Goal: Information Seeking & Learning: Learn about a topic

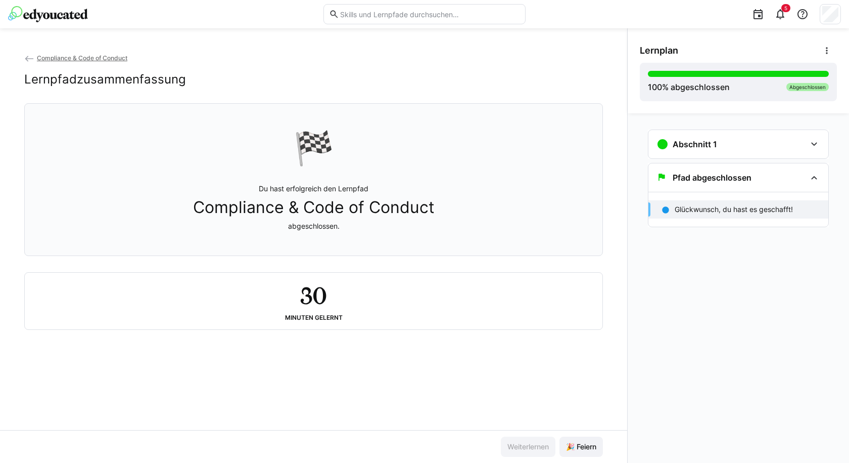
click at [55, 15] on img at bounding box center [48, 14] width 80 height 16
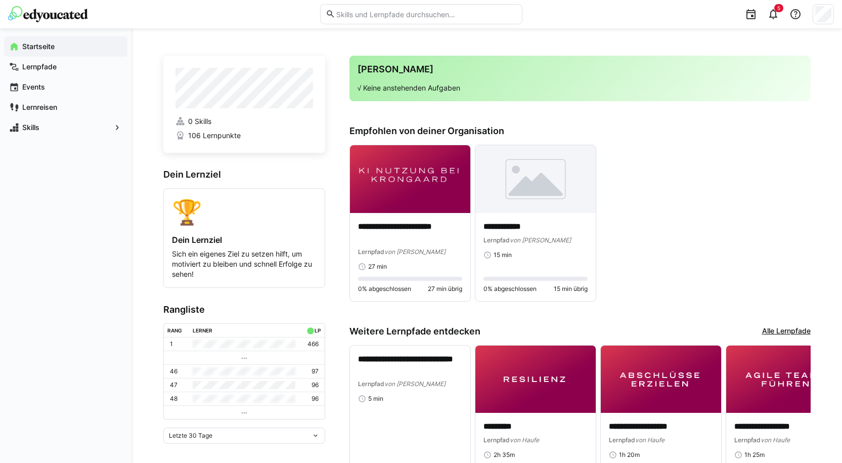
click at [218, 136] on span "106 Lernpunkte" at bounding box center [214, 135] width 53 height 10
click at [189, 206] on div "🏆" at bounding box center [244, 212] width 145 height 30
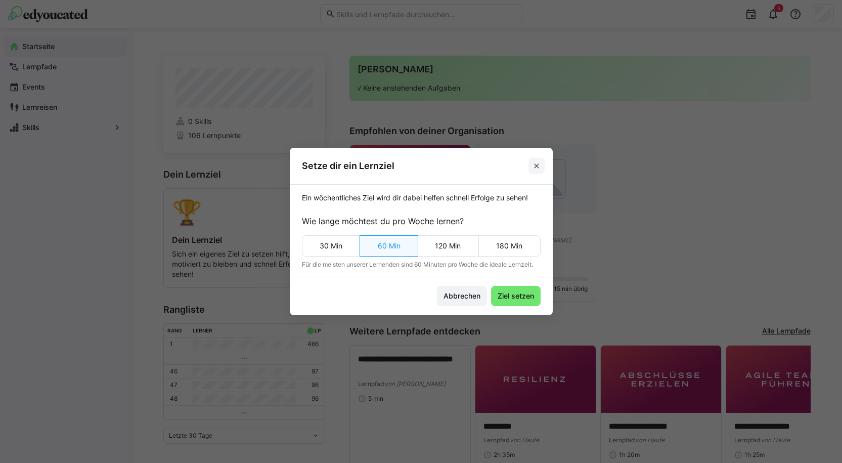
click at [539, 169] on eds-icon at bounding box center [536, 166] width 8 height 8
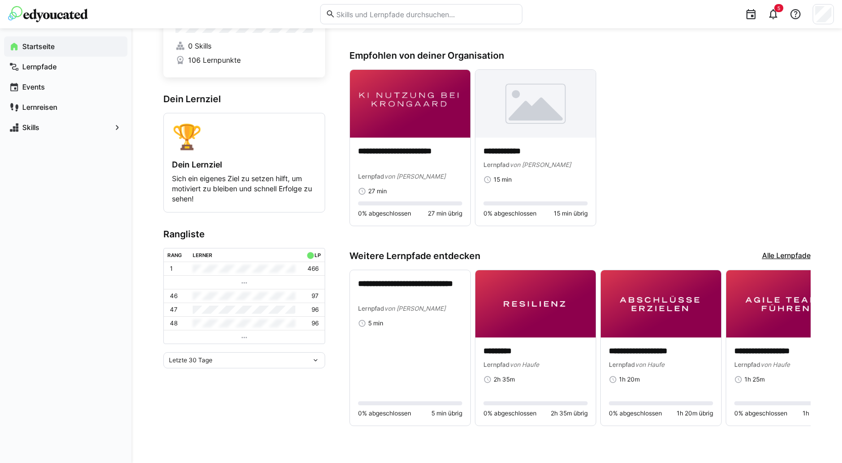
scroll to position [76, 0]
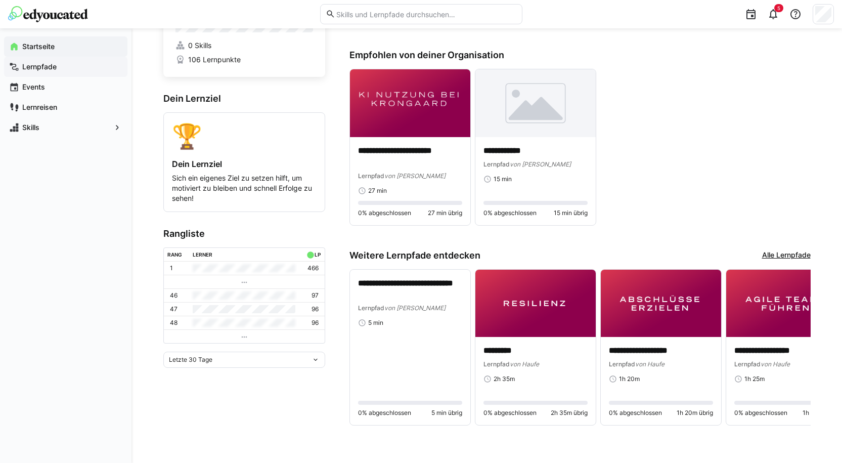
click at [0, 0] on app-navigation-label "Lernpfade" at bounding box center [0, 0] width 0 height 0
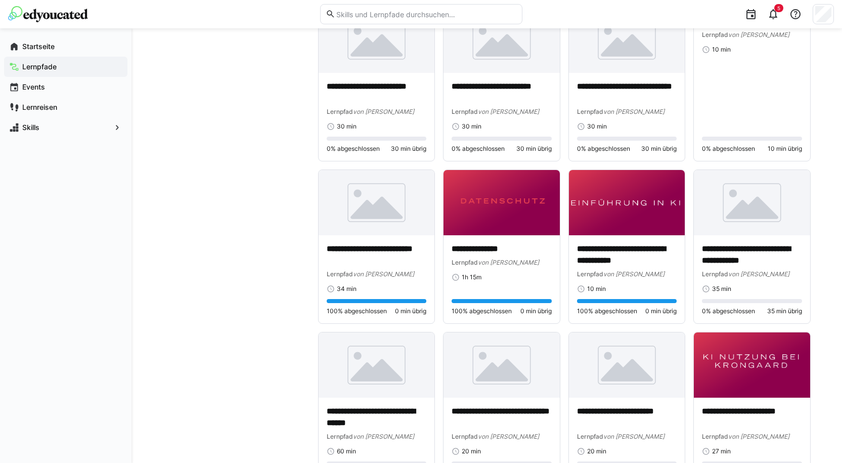
scroll to position [506, 0]
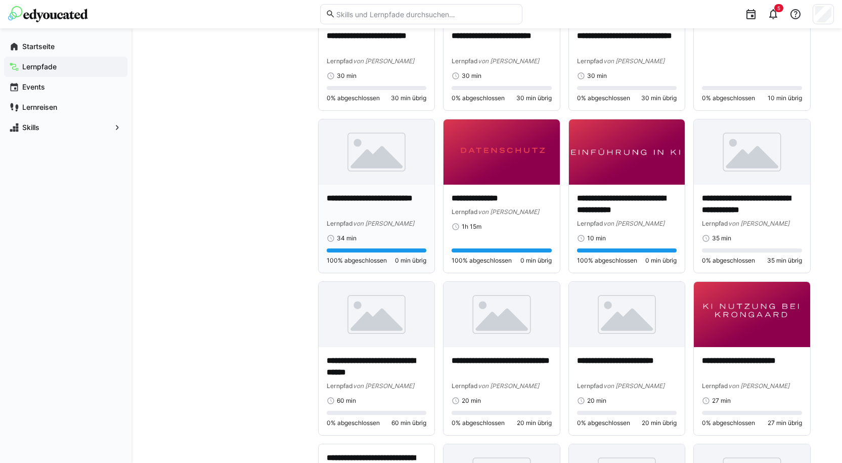
click at [420, 200] on p "**********" at bounding box center [377, 204] width 100 height 23
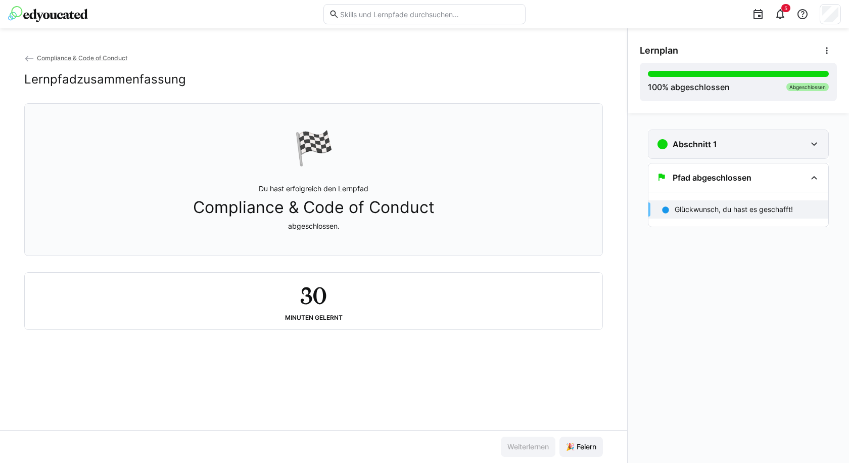
click at [676, 147] on h3 "Abschnitt 1" at bounding box center [695, 144] width 44 height 10
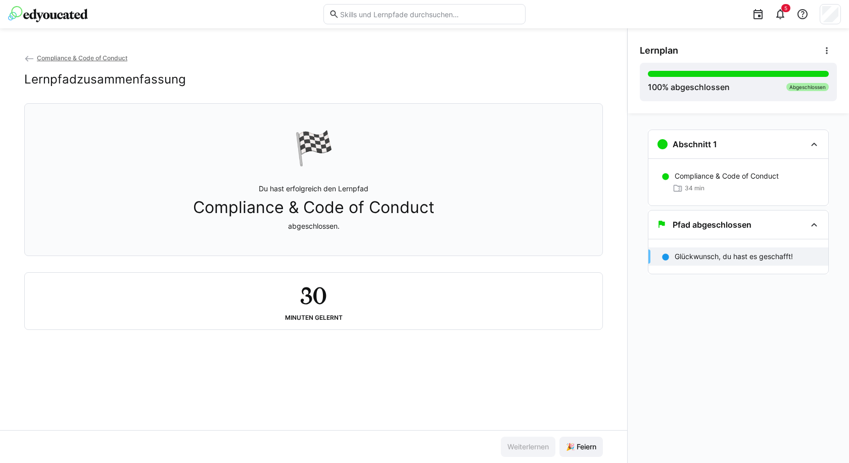
click at [713, 253] on p "Glückwunsch, du hast es geschafft!" at bounding box center [734, 256] width 118 height 10
click at [332, 211] on span "Compliance & Code of Conduct" at bounding box center [314, 207] width 242 height 19
click at [330, 183] on div "🏁 Du hast erfolgreich den Lernpfad Compliance & Code of Conduct abgeschlossen." at bounding box center [314, 180] width 562 height 140
click at [734, 225] on h3 "Pfad abgeschlossen" at bounding box center [712, 224] width 79 height 10
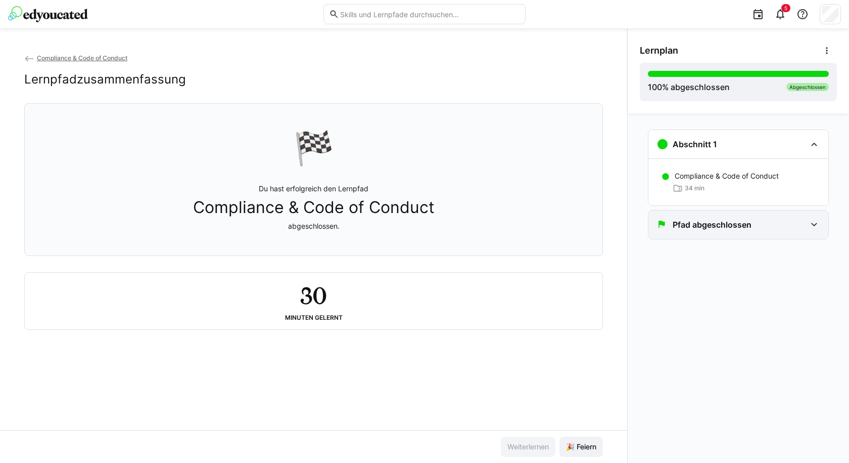
click at [733, 223] on h3 "Pfad abgeschlossen" at bounding box center [712, 224] width 79 height 10
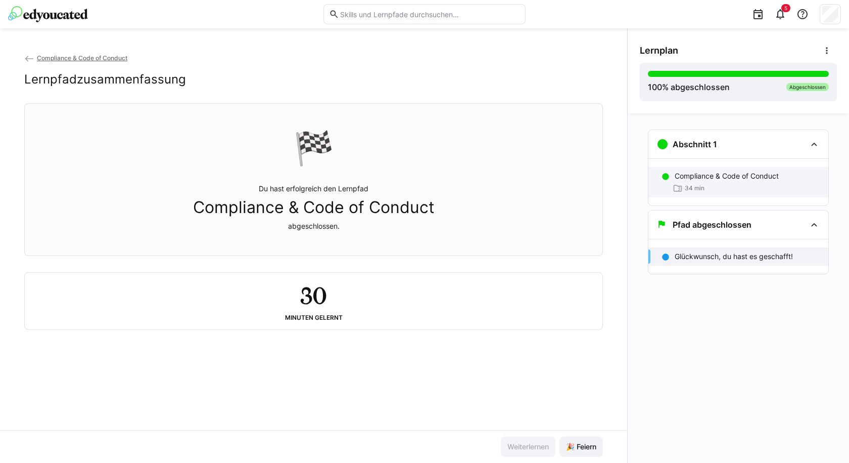
click at [722, 185] on div "34 min" at bounding box center [748, 188] width 146 height 10
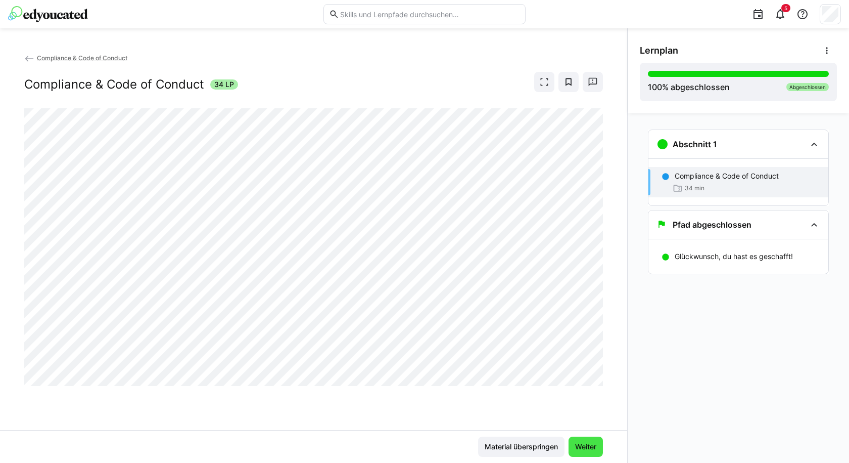
click at [591, 439] on span "Weiter" at bounding box center [586, 446] width 34 height 20
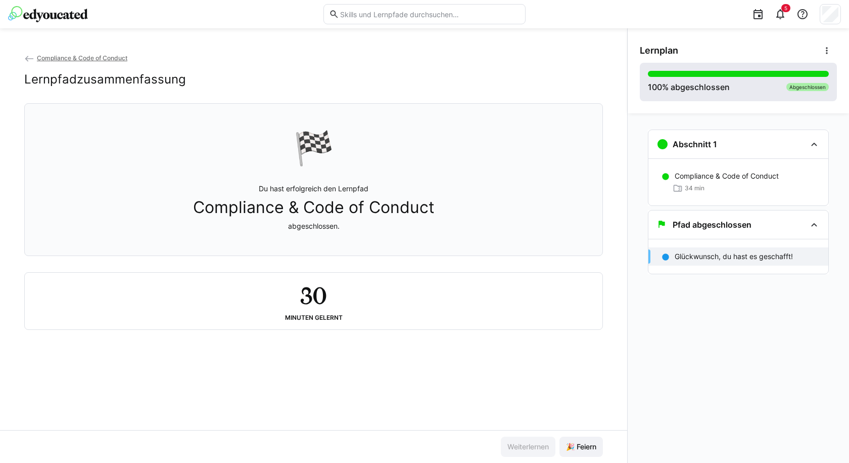
click at [819, 86] on div "Abgeschlossen" at bounding box center [808, 87] width 42 height 8
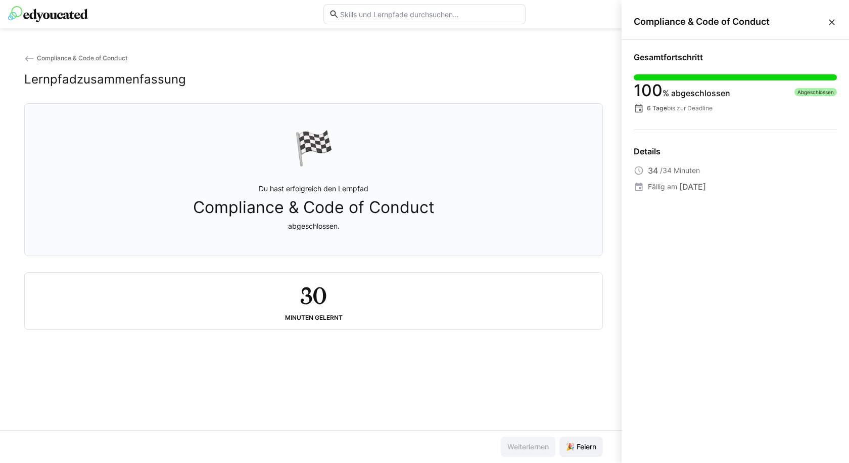
click at [680, 117] on div "Gesamtfortschritt 100 % abgeschlossen Abgeschlossen 6 Tage bis zur Deadline Det…" at bounding box center [736, 122] width 228 height 165
click at [661, 83] on span "100" at bounding box center [648, 90] width 29 height 20
click at [666, 72] on div "Gesamtfortschritt 100 % abgeschlossen Abgeschlossen 6 Tage bis zur Deadline" at bounding box center [735, 82] width 203 height 61
click at [656, 189] on span "Fällig am" at bounding box center [662, 187] width 29 height 10
click at [645, 155] on div "Details" at bounding box center [735, 151] width 203 height 10
